Goal: Task Accomplishment & Management: Manage account settings

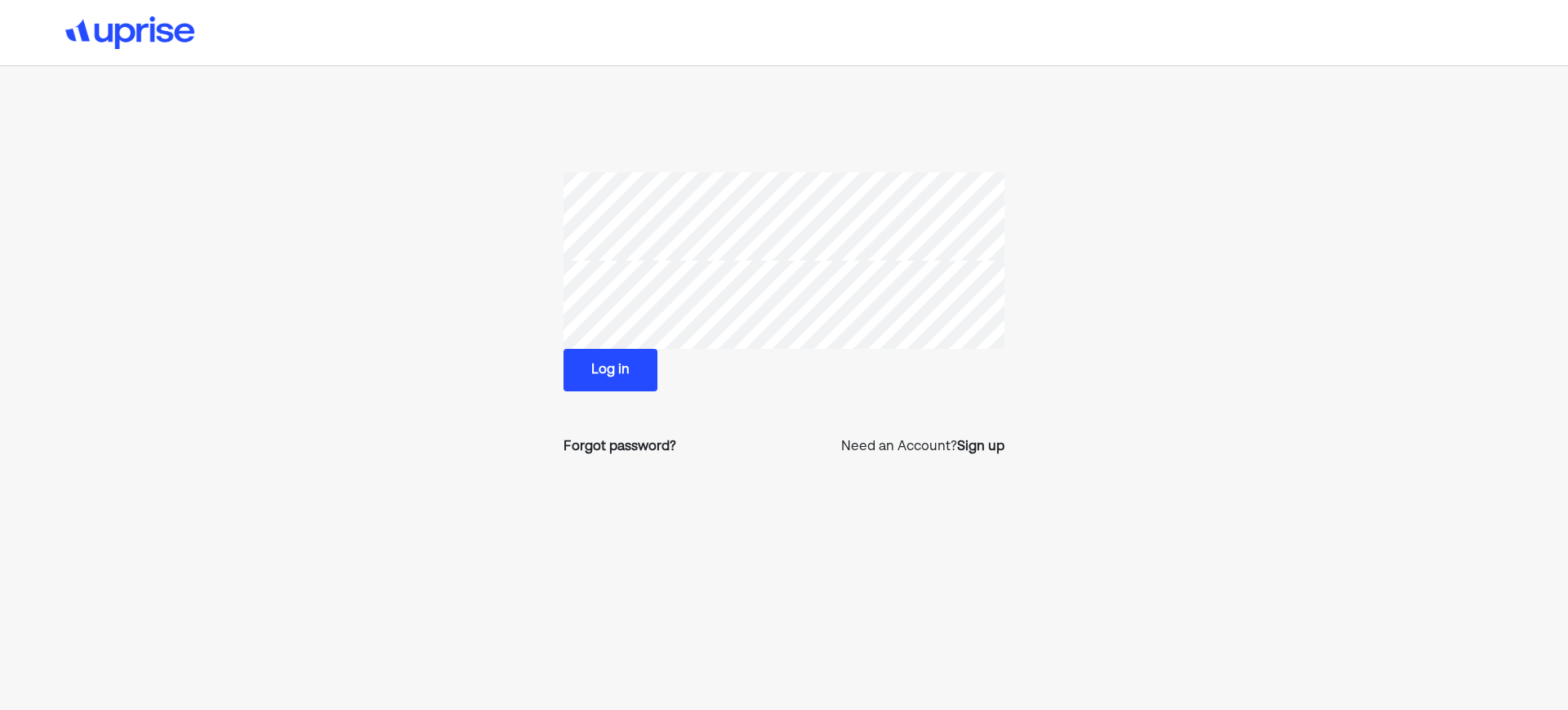
click at [613, 384] on button "Log in" at bounding box center [610, 370] width 94 height 42
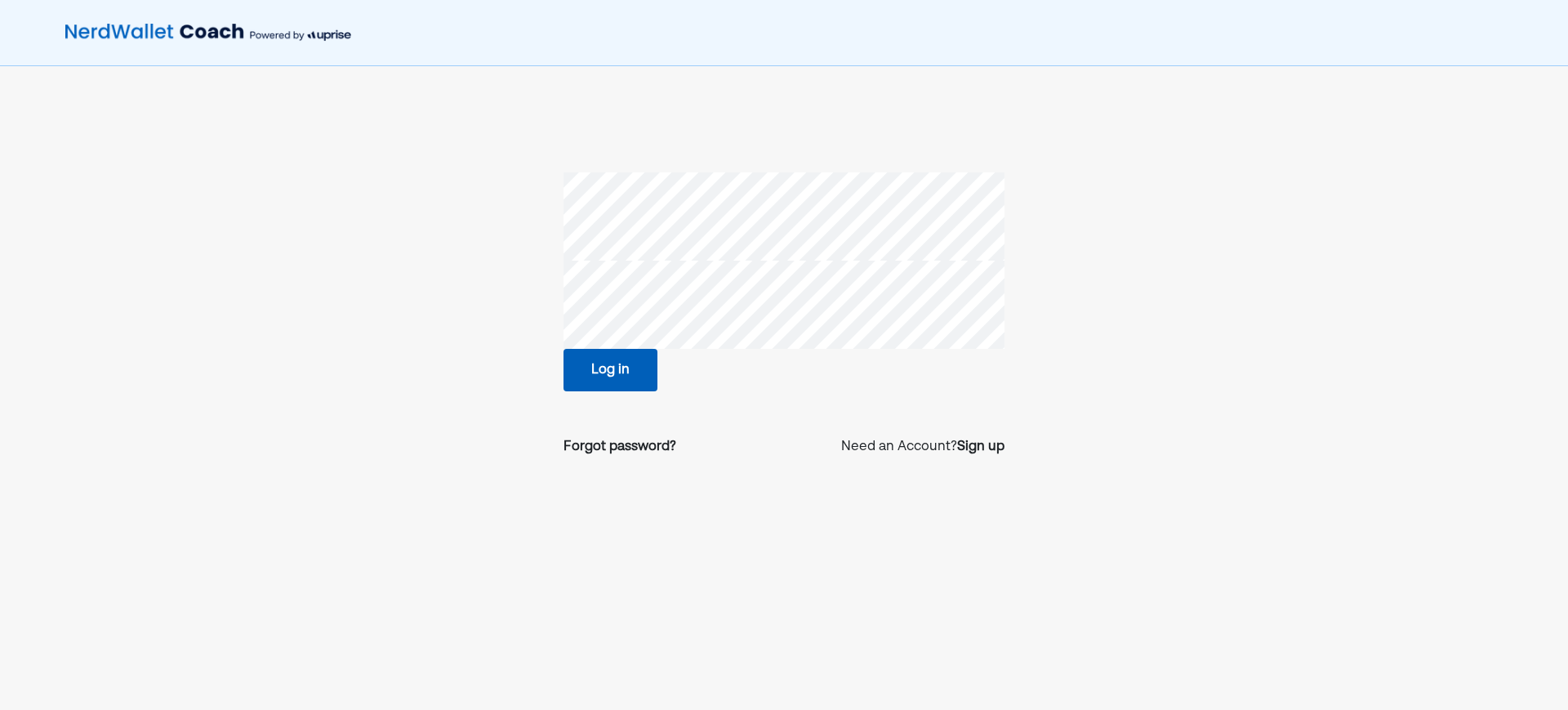
click at [619, 370] on button "Log in" at bounding box center [610, 370] width 94 height 42
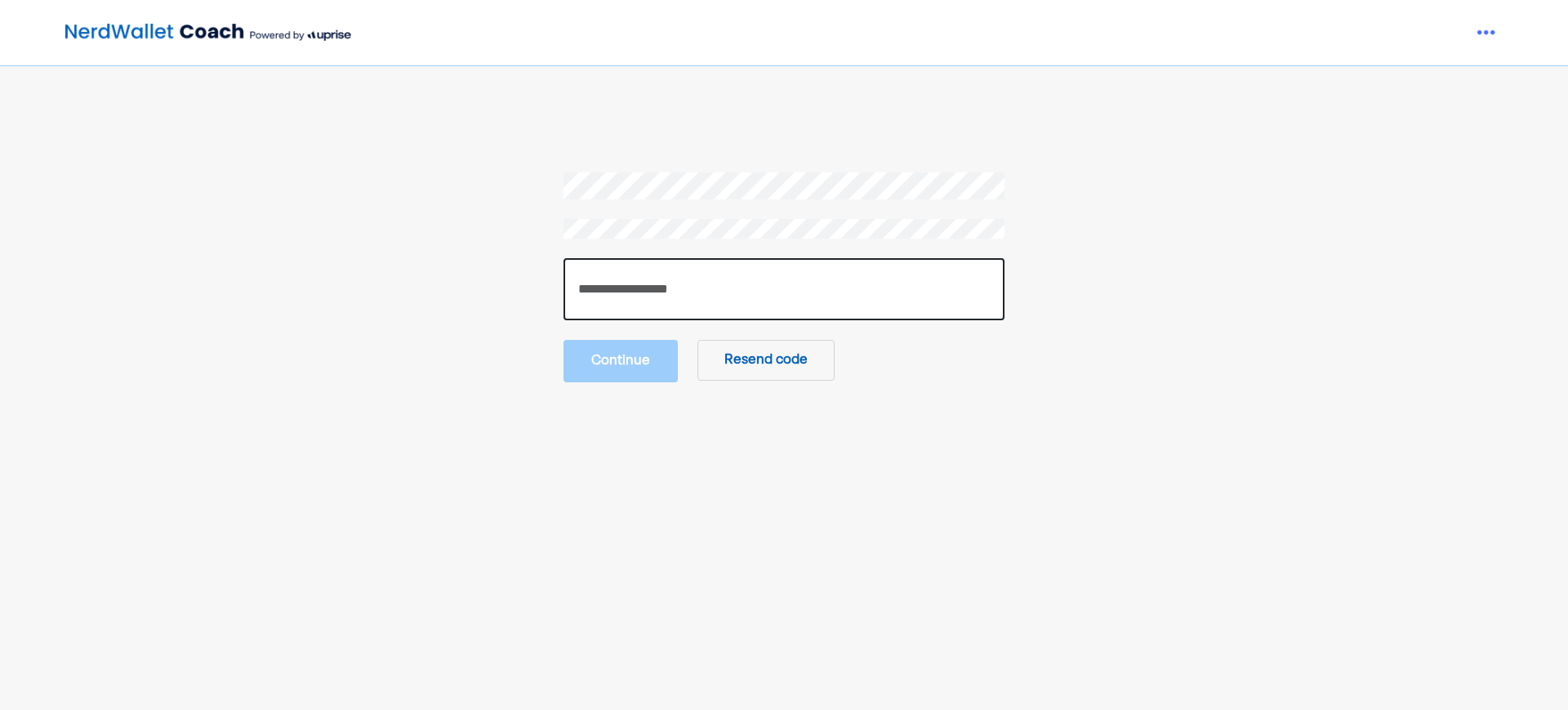
click at [637, 281] on input "number" at bounding box center [784, 289] width 441 height 62
paste input "******"
type input "******"
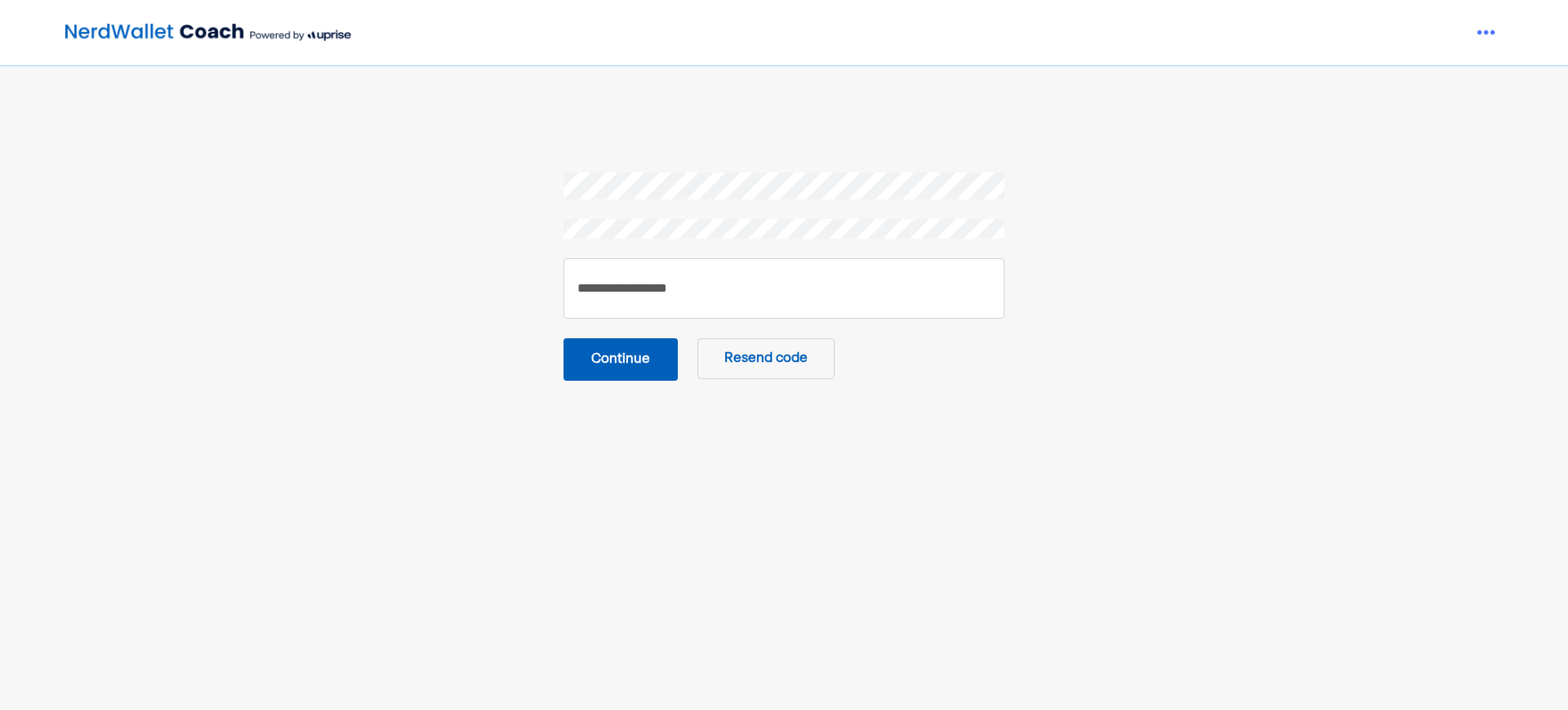
click at [643, 364] on button "Continue" at bounding box center [620, 359] width 114 height 42
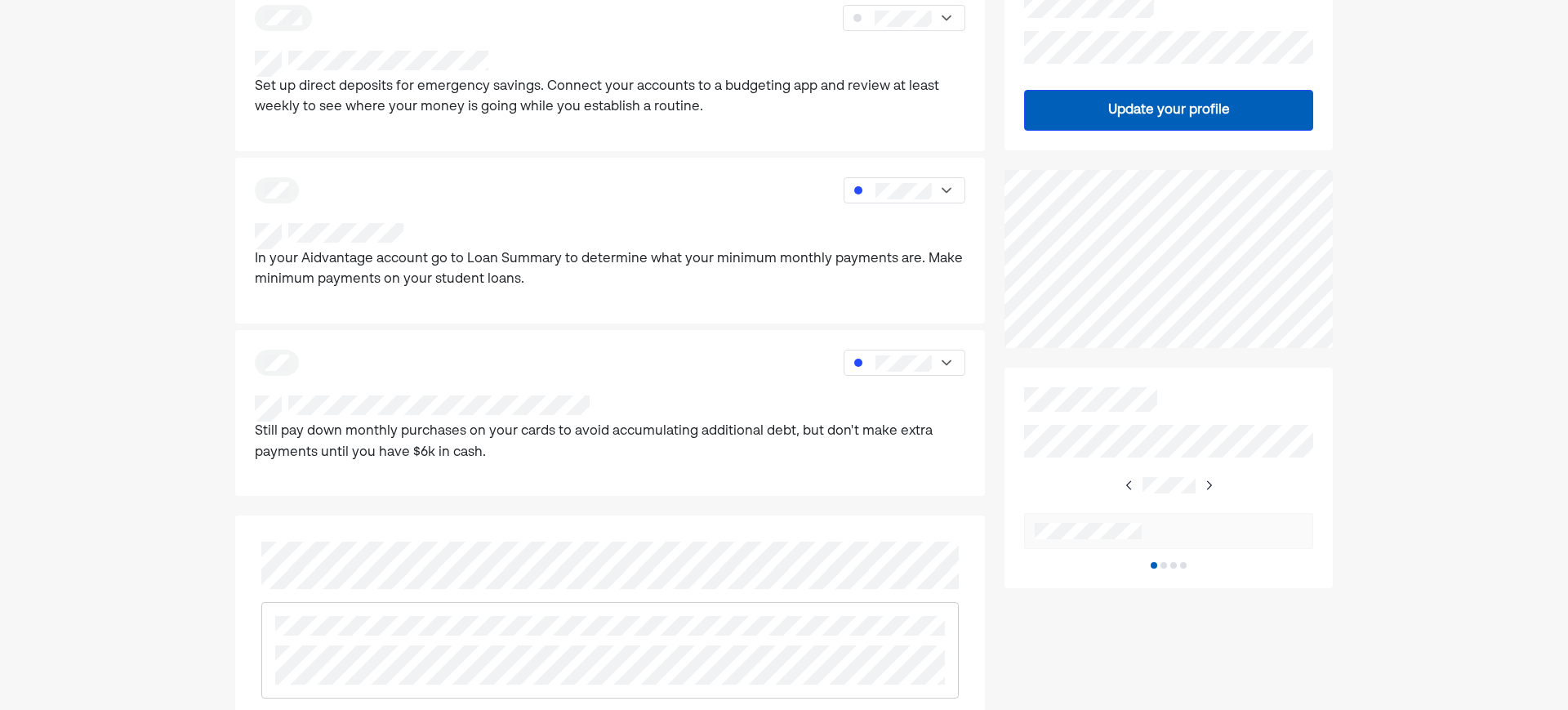
scroll to position [395, 0]
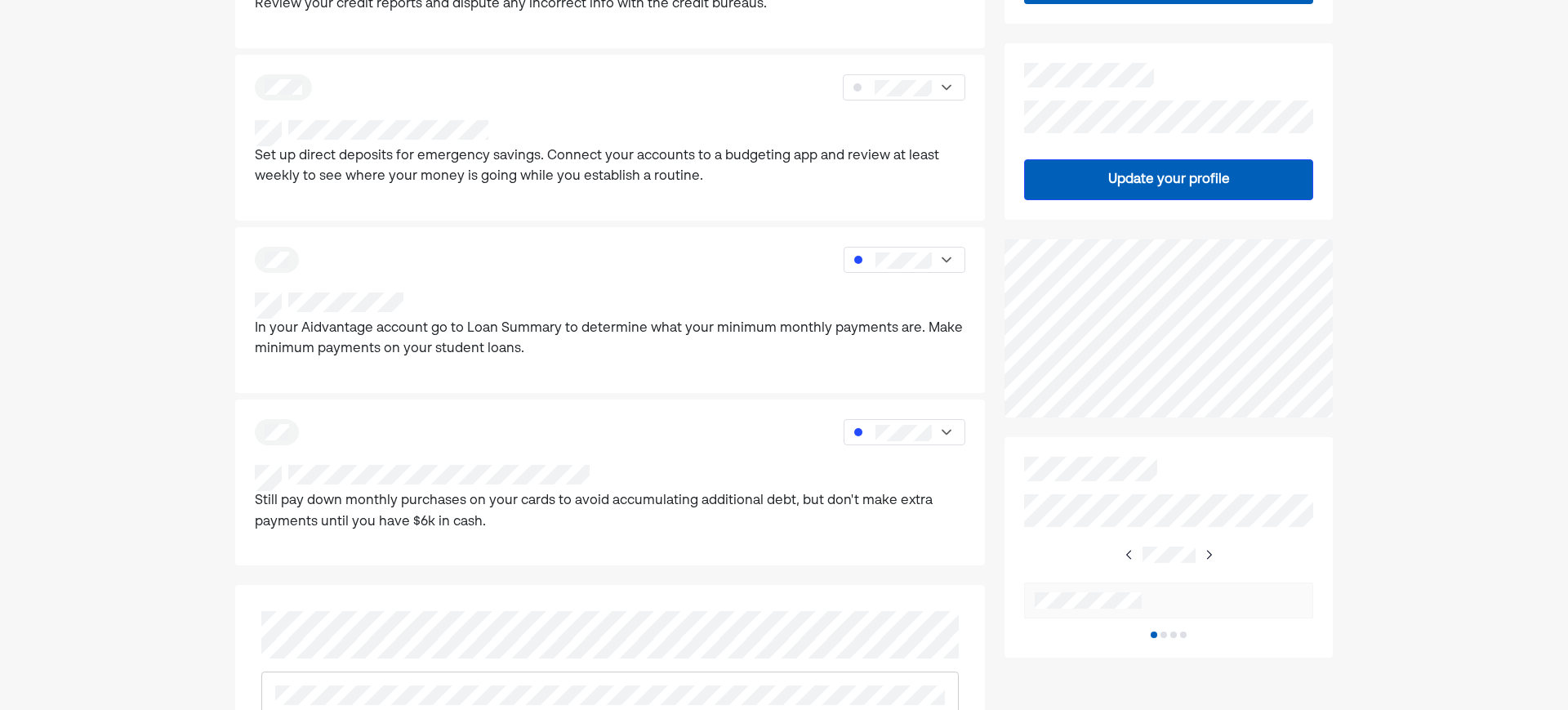
click at [1207, 553] on img at bounding box center [1208, 554] width 13 height 13
click at [1135, 554] on img at bounding box center [1129, 554] width 13 height 13
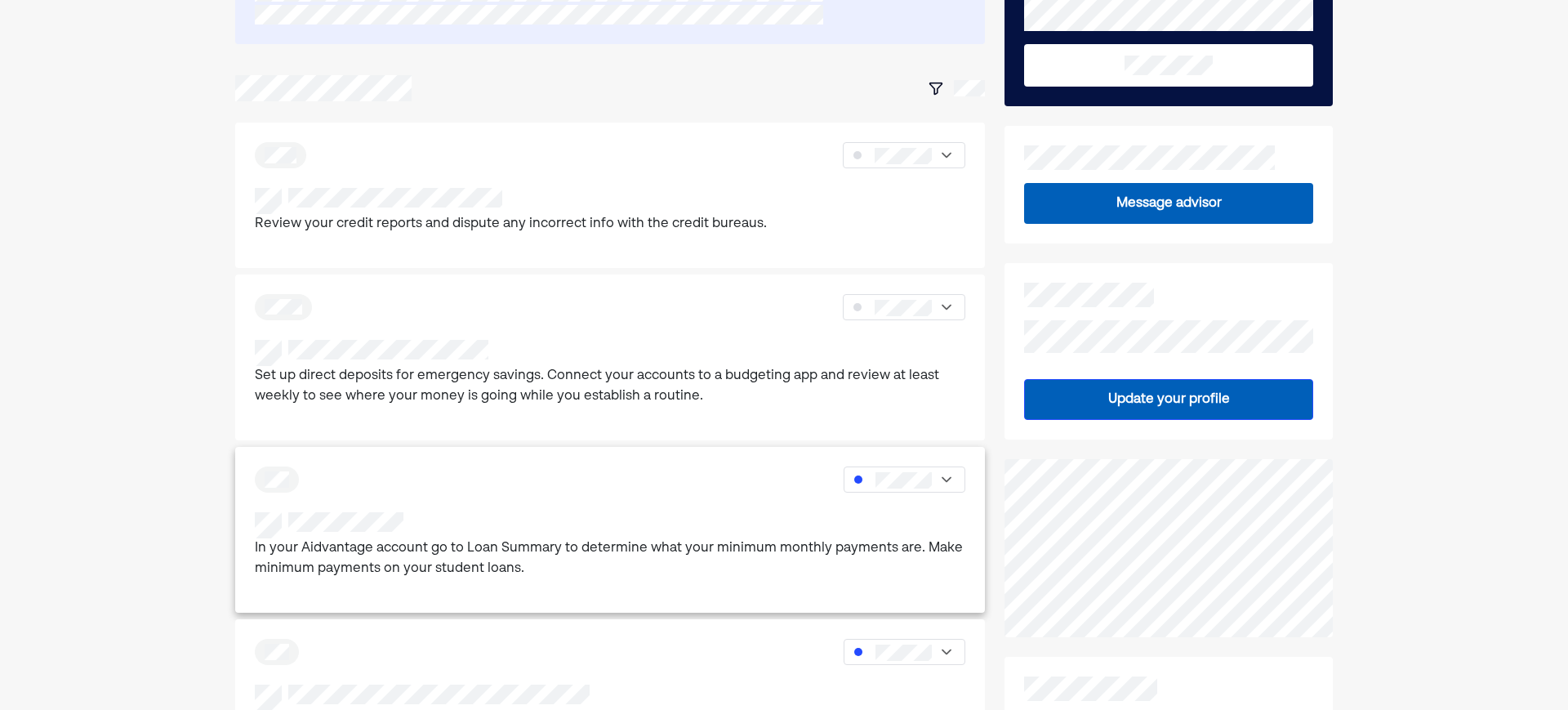
scroll to position [0, 0]
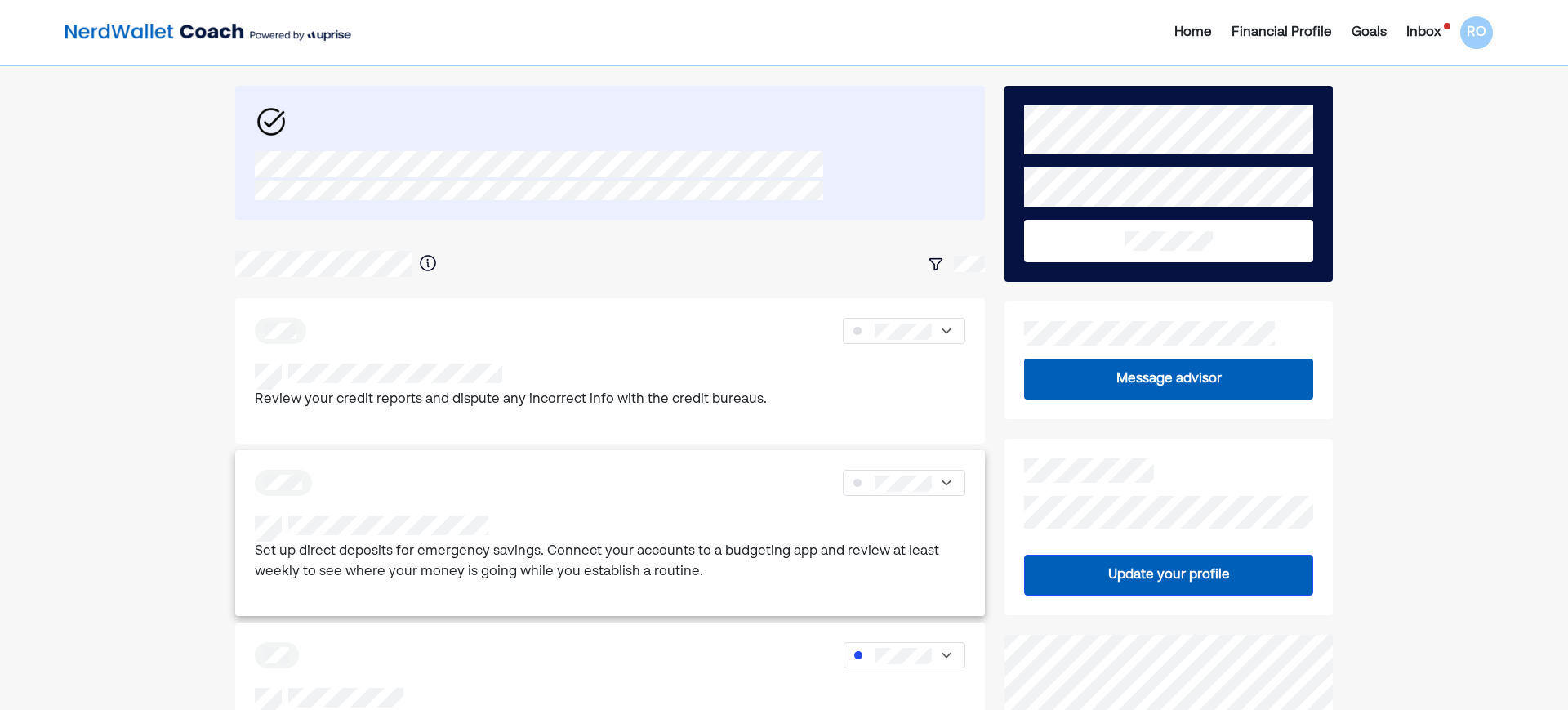
click at [943, 480] on img at bounding box center [946, 482] width 16 height 16
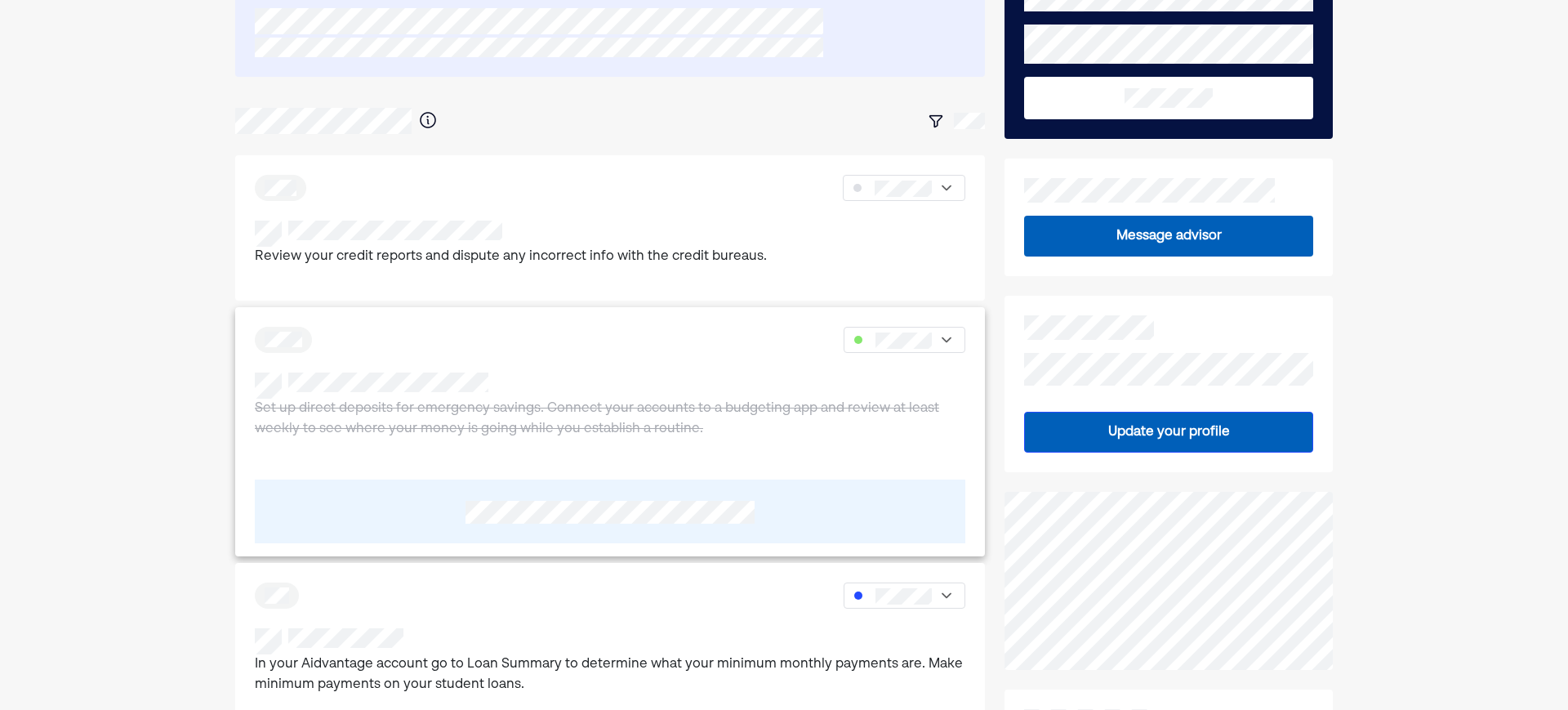
scroll to position [205, 0]
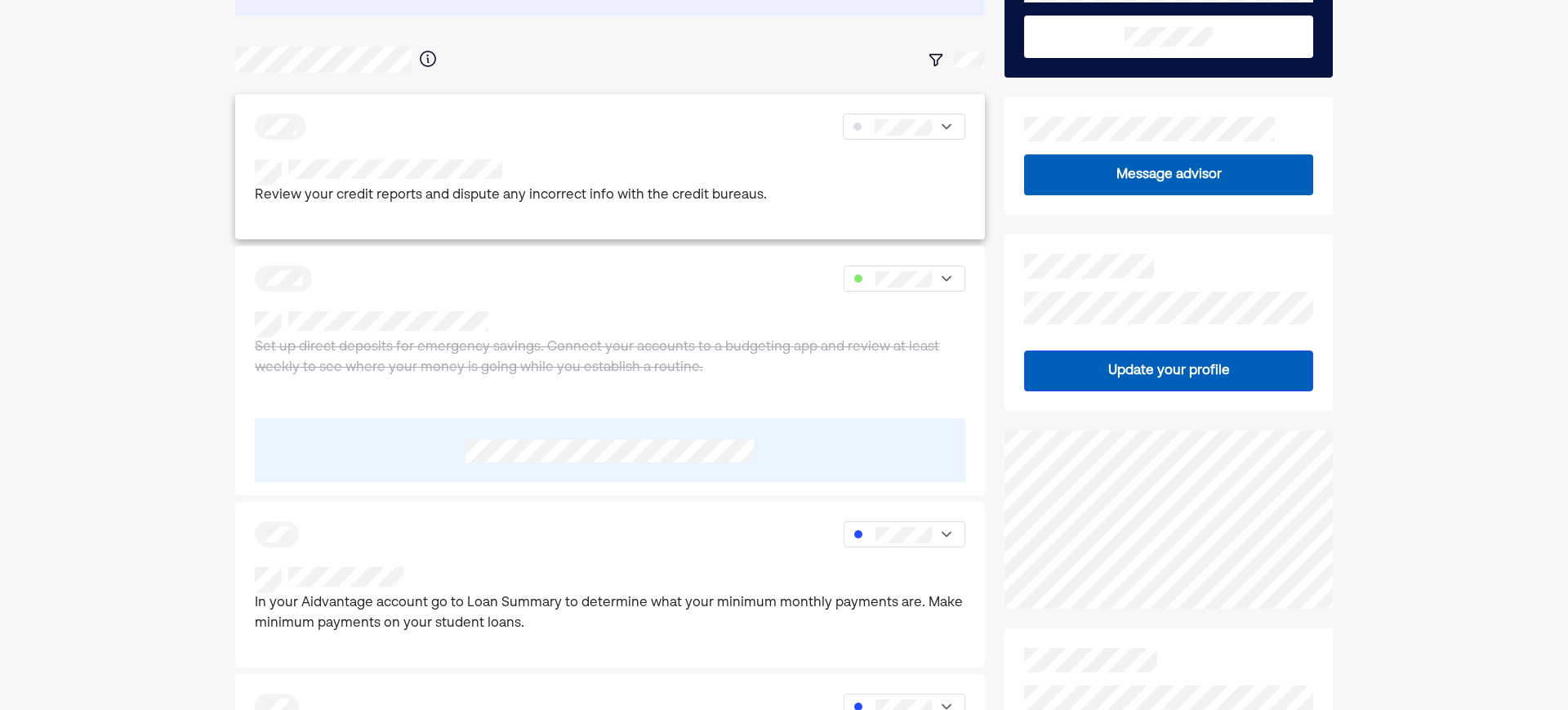
click at [965, 205] on div "Review your credit reports and dispute any incorrect info with the credit burea…" at bounding box center [610, 182] width 711 height 47
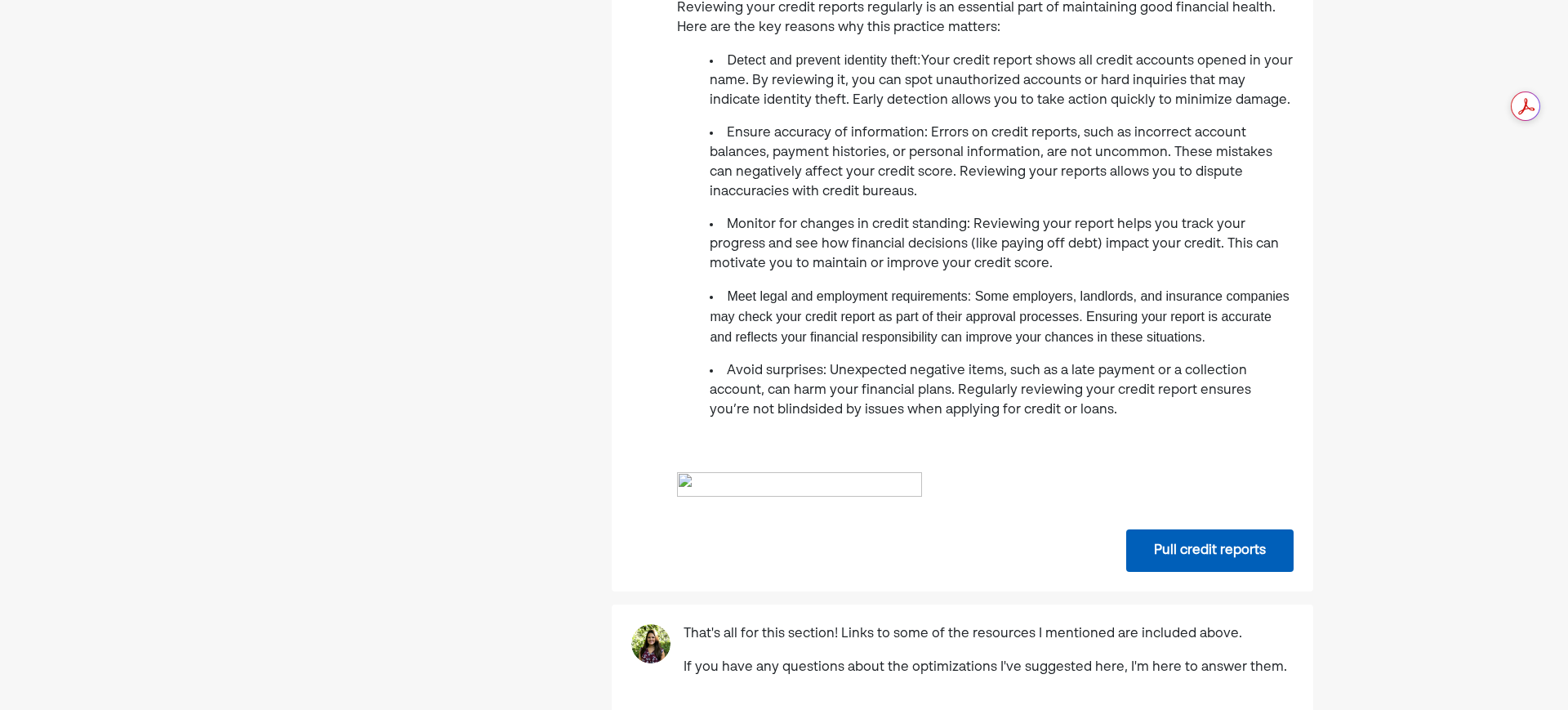
scroll to position [817, 0]
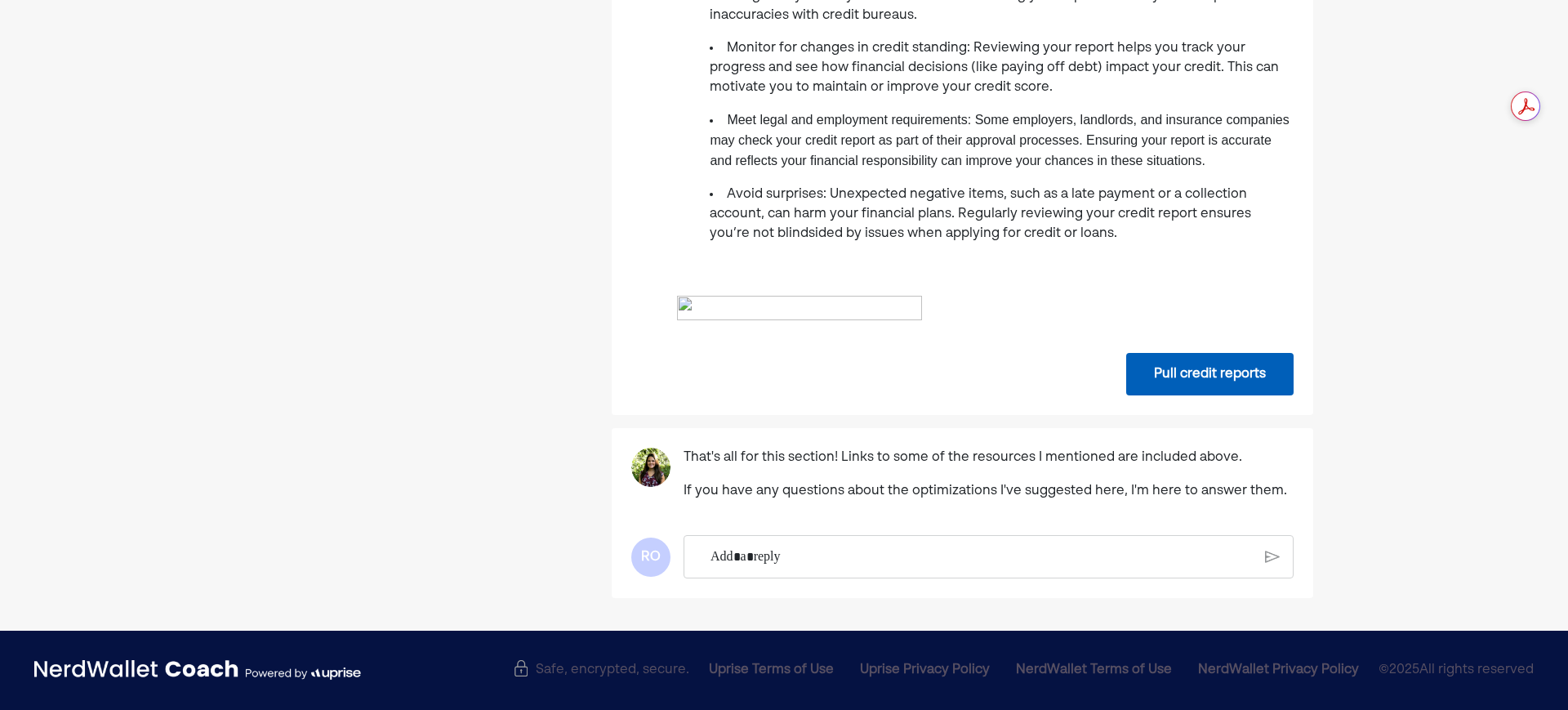
click at [1179, 395] on button "Pull credit reports" at bounding box center [1210, 374] width 168 height 42
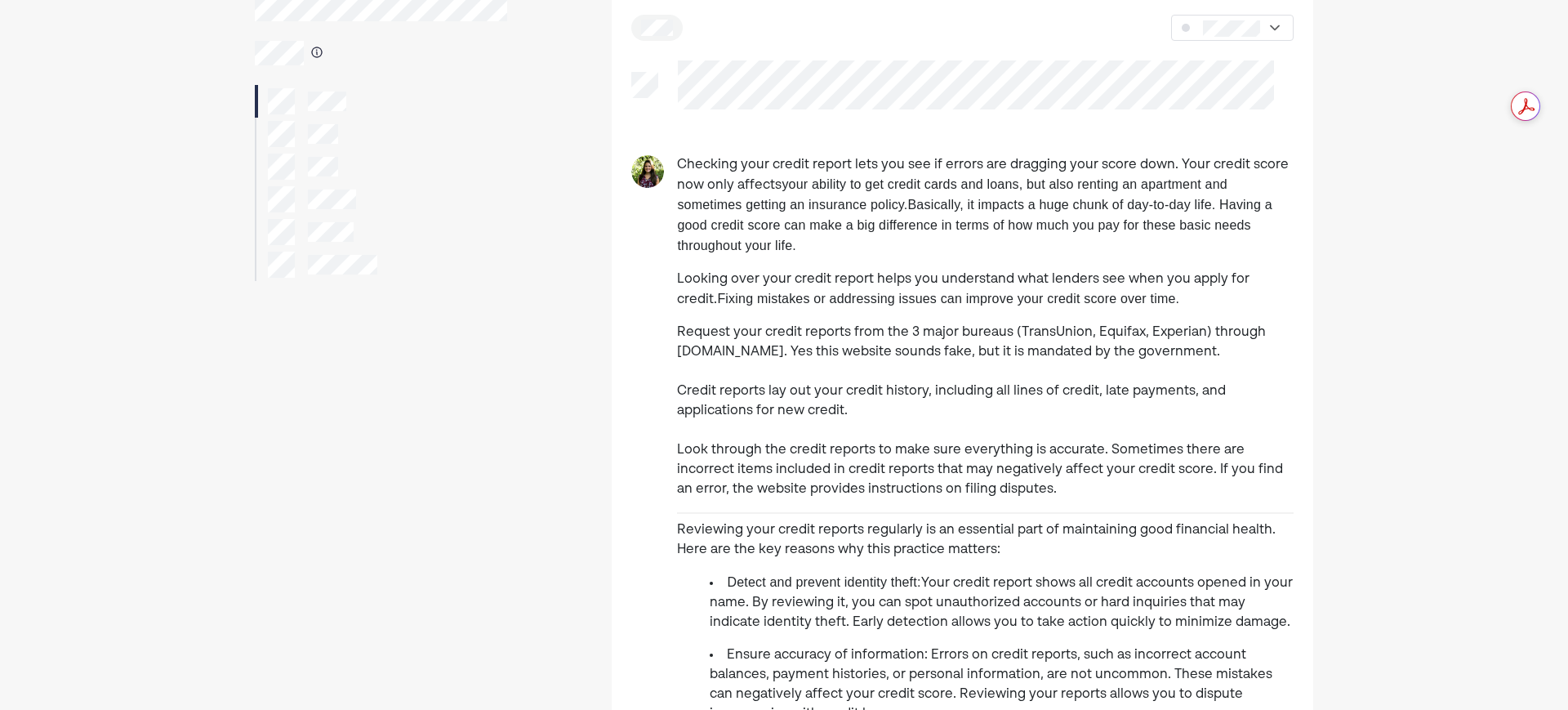
scroll to position [0, 0]
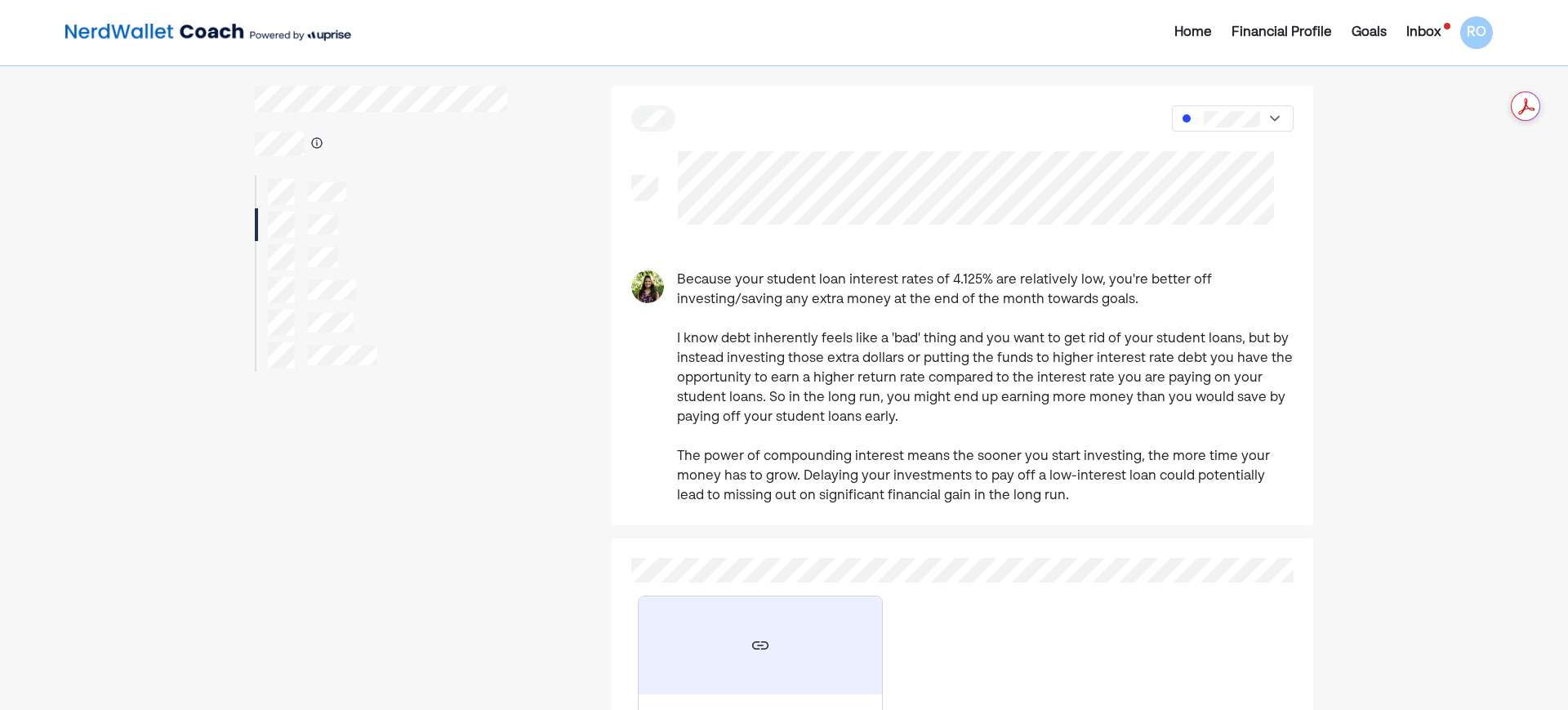
click at [1270, 129] on div at bounding box center [1233, 119] width 122 height 26
click at [1274, 201] on div at bounding box center [1245, 199] width 95 height 26
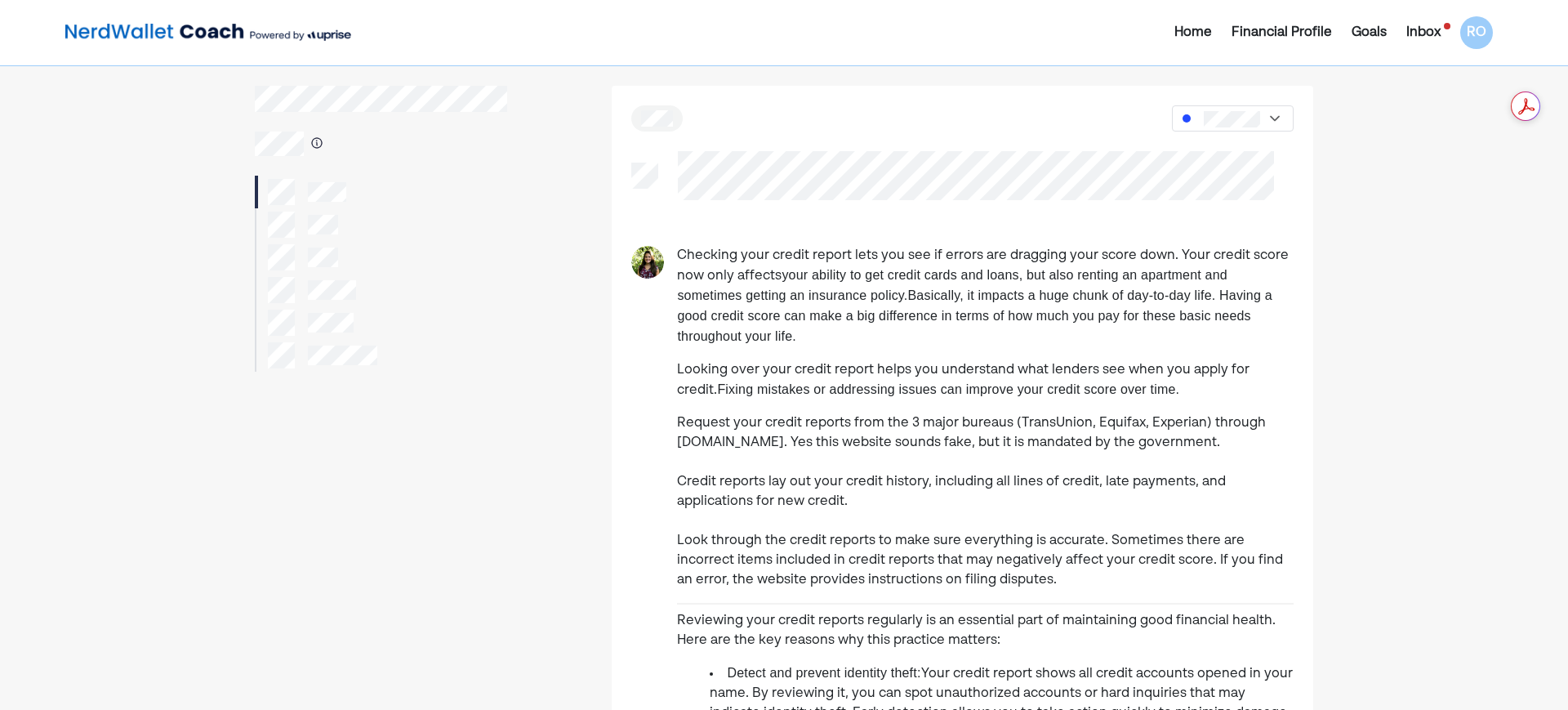
click at [174, 40] on img at bounding box center [208, 33] width 286 height 33
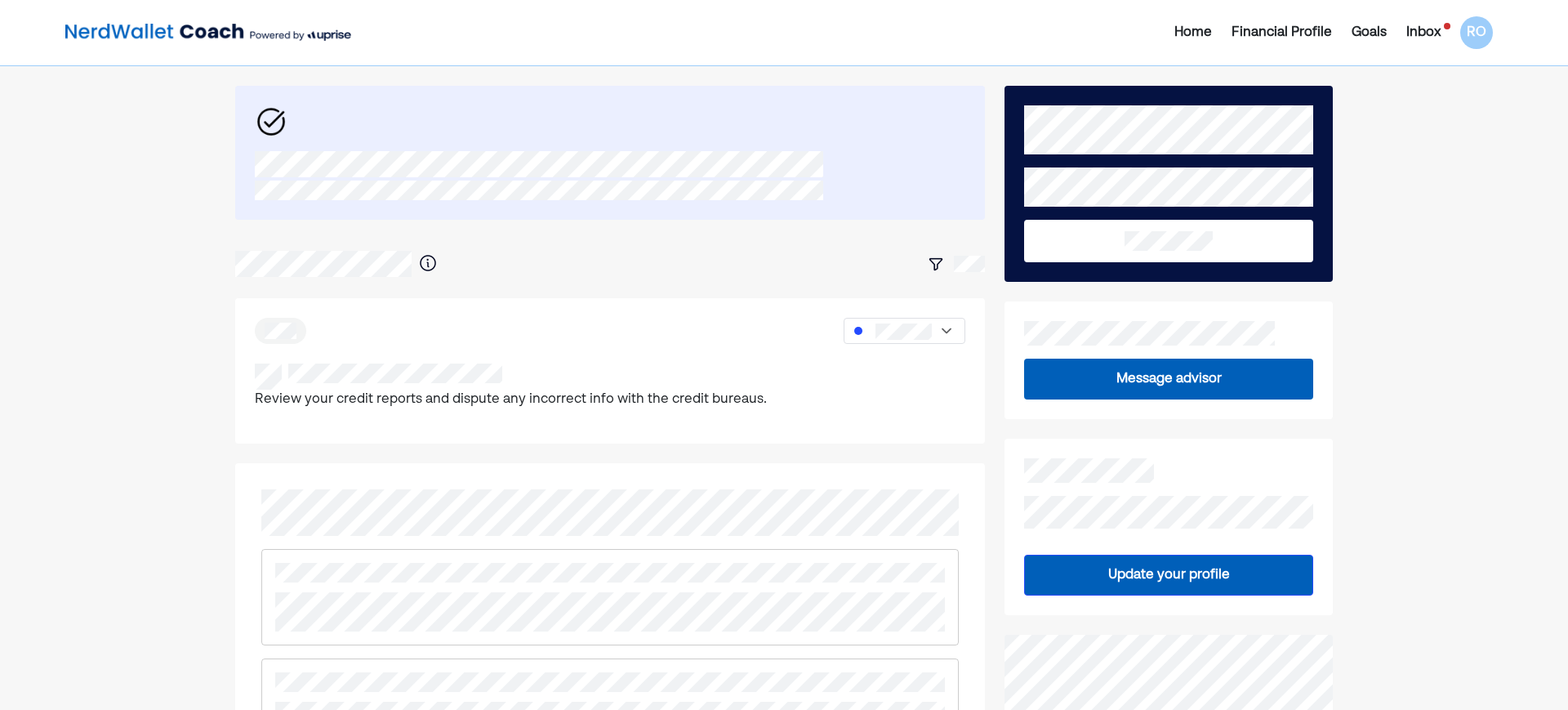
click at [1440, 24] on div "Inbox" at bounding box center [1424, 33] width 34 height 20
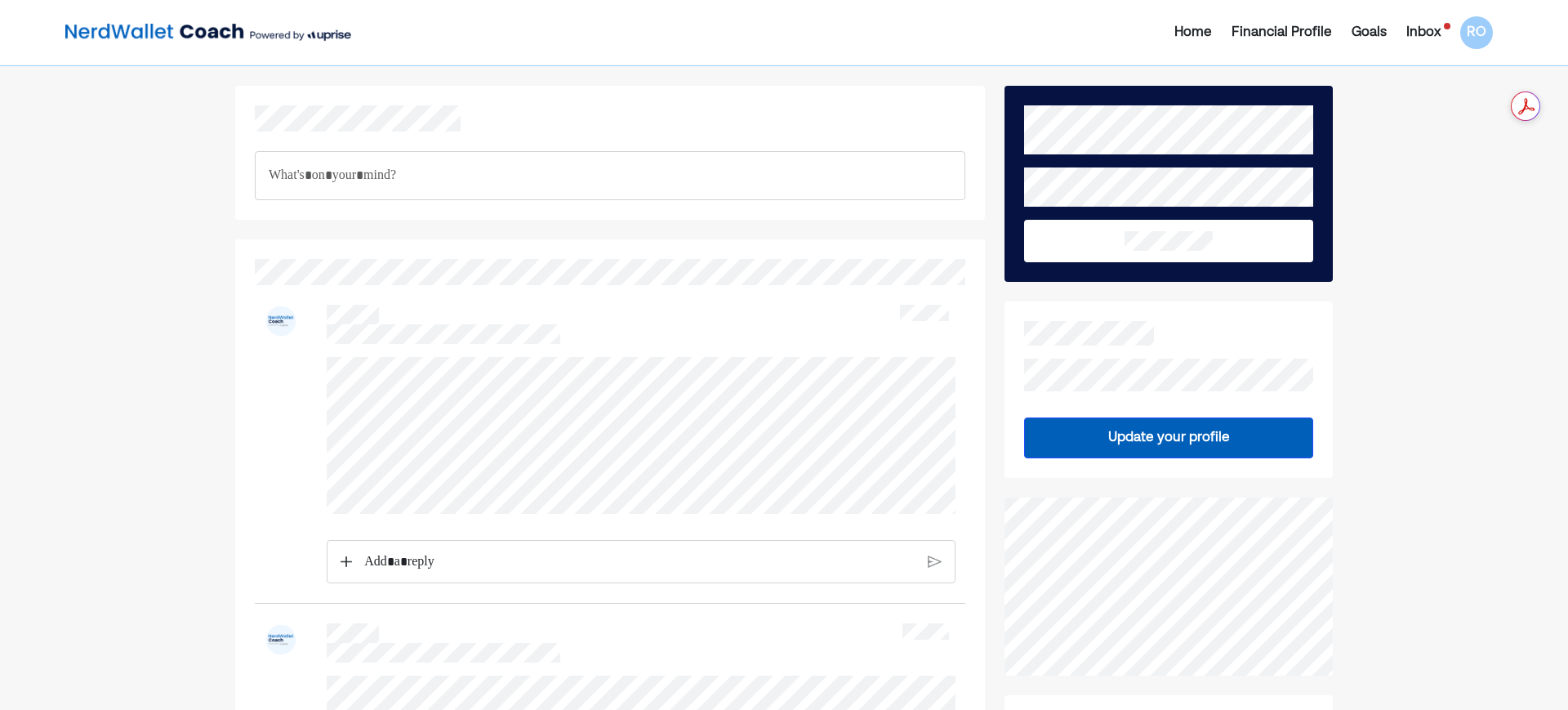
click at [1278, 32] on div "Financial Profile" at bounding box center [1282, 33] width 101 height 20
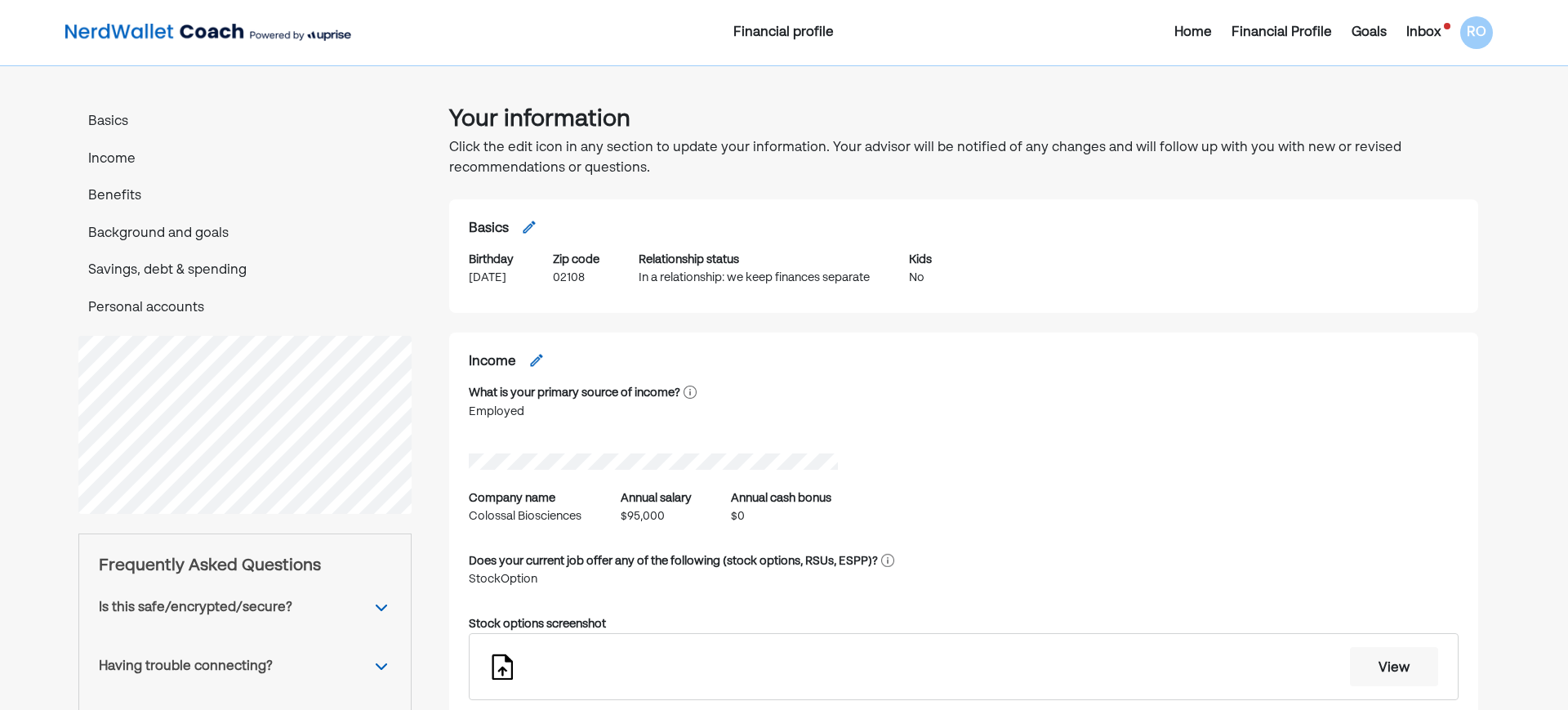
click at [1428, 25] on div "Inbox" at bounding box center [1424, 33] width 34 height 20
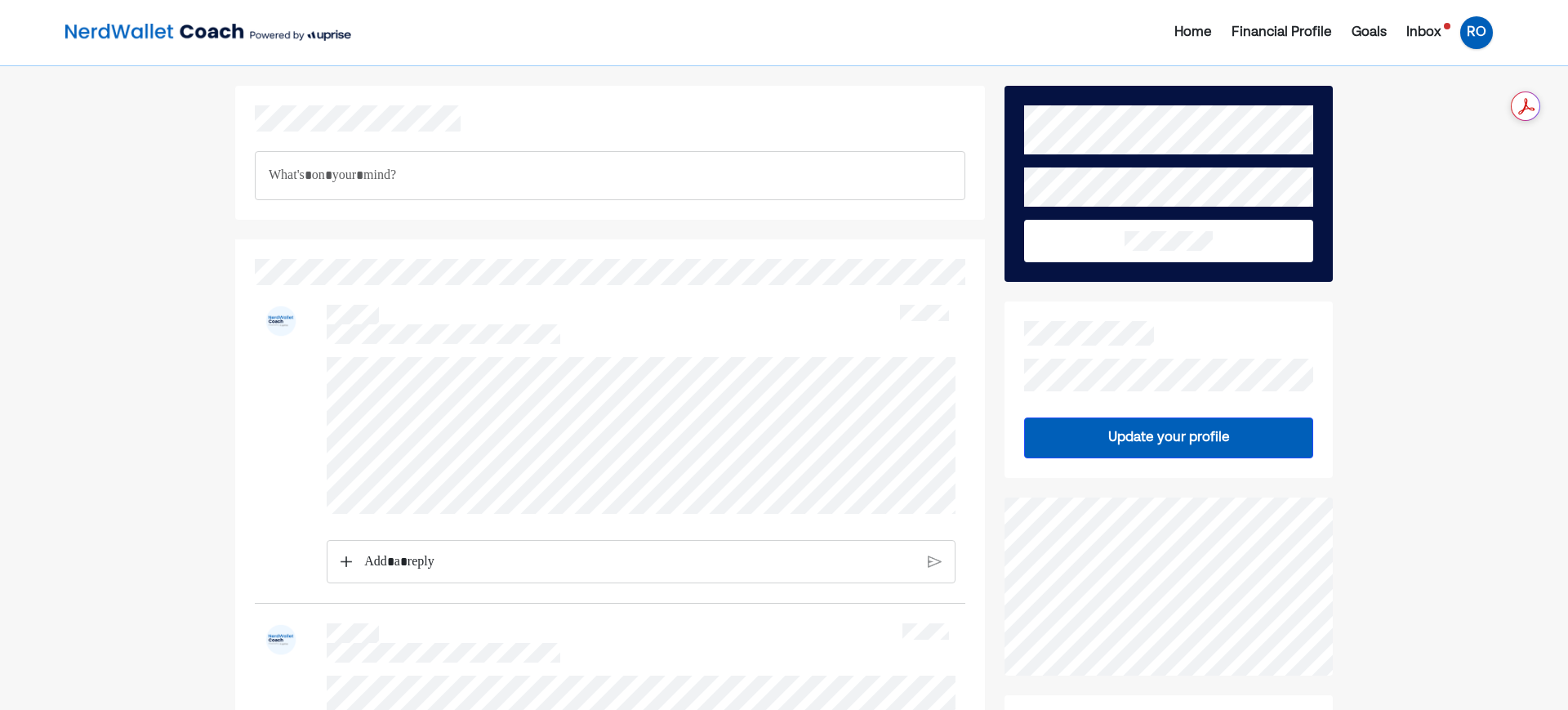
click at [1481, 30] on div "RO" at bounding box center [1477, 33] width 33 height 33
click at [1480, 103] on div "Settings" at bounding box center [1465, 101] width 52 height 20
